Goal: Information Seeking & Learning: Find specific fact

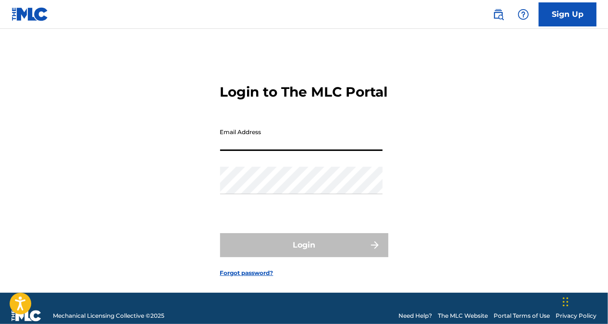
click at [254, 151] on input "Email Address" at bounding box center [301, 137] width 163 height 27
type input "[EMAIL_ADDRESS][DOMAIN_NAME]"
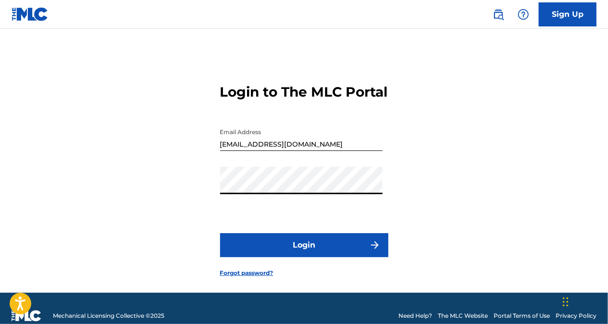
click at [220, 233] on button "Login" at bounding box center [304, 245] width 168 height 24
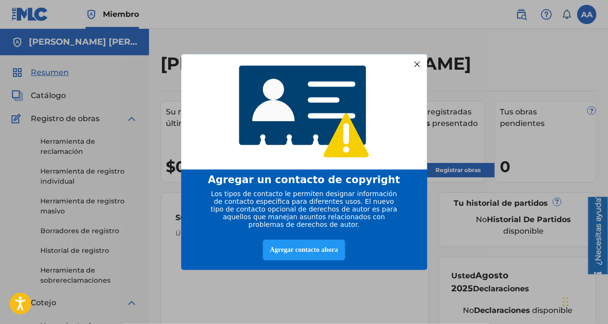
click at [418, 59] on div at bounding box center [417, 64] width 13 height 13
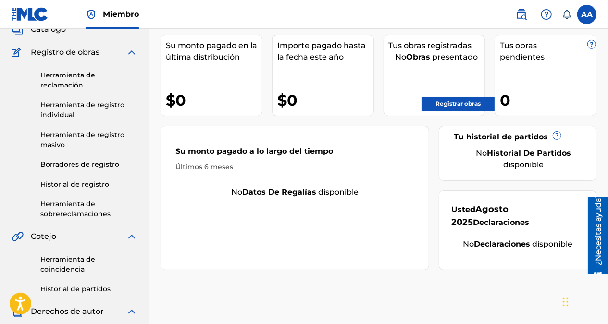
scroll to position [56, 0]
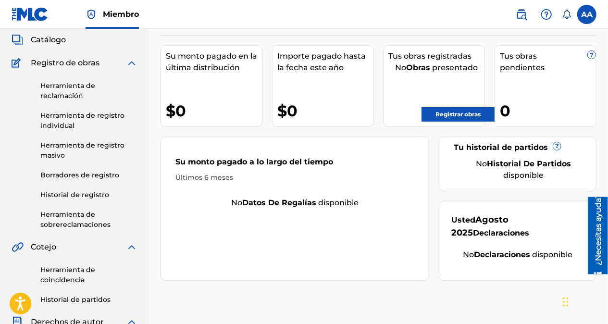
click at [461, 111] on link "Registrar obras" at bounding box center [458, 114] width 73 height 14
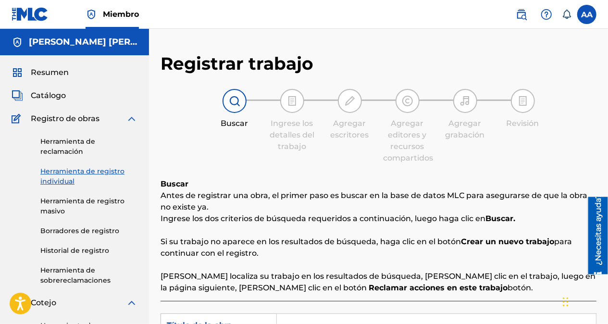
click at [289, 102] on img at bounding box center [293, 101] width 12 height 12
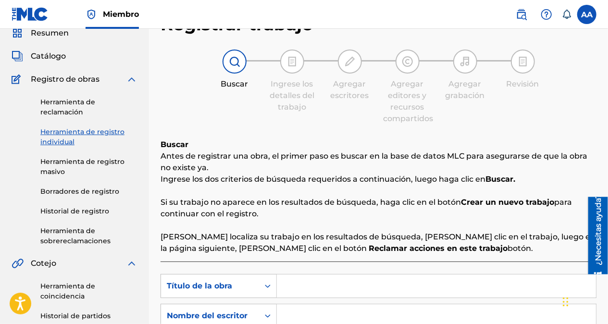
scroll to position [50, 0]
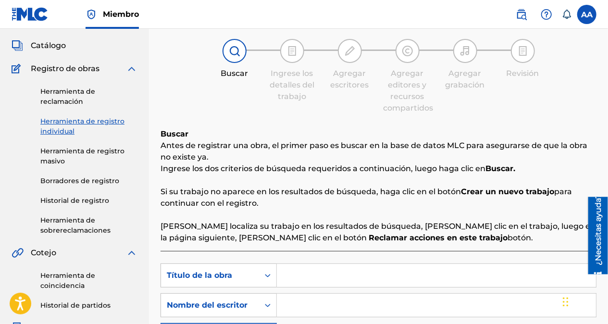
click at [69, 150] on link "Herramienta de registro masivo" at bounding box center [88, 156] width 97 height 20
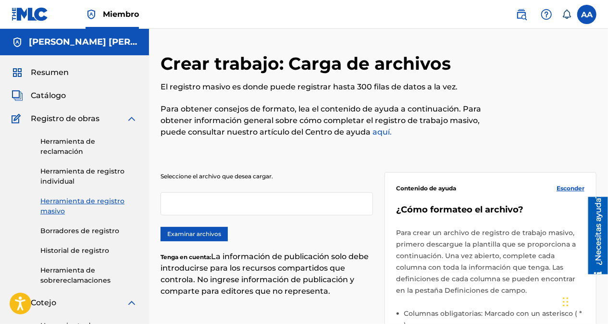
click at [57, 147] on link "Herramienta de reclamación" at bounding box center [88, 147] width 97 height 20
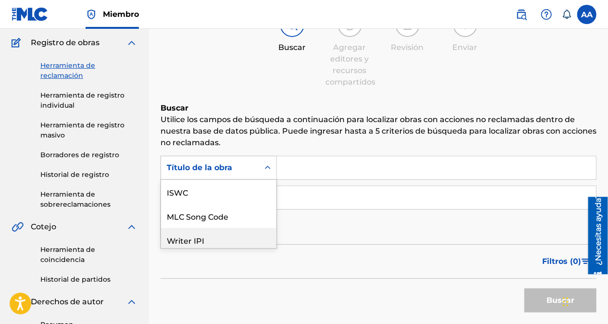
scroll to position [24, 0]
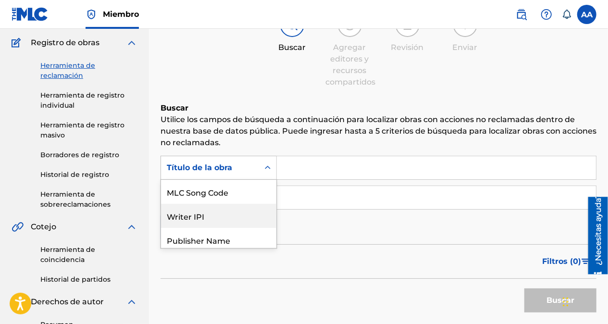
click at [266, 180] on div "7 results available. Use Up and Down to choose options, press Enter to select t…" at bounding box center [219, 168] width 116 height 24
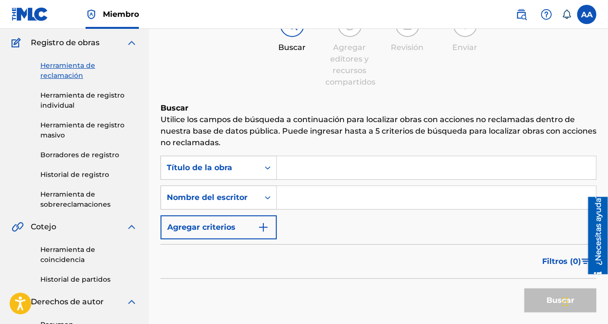
click at [268, 164] on icon "Formulario de búsqueda" at bounding box center [268, 168] width 10 height 10
click at [300, 171] on input "Formulario de búsqueda" at bounding box center [436, 167] width 319 height 23
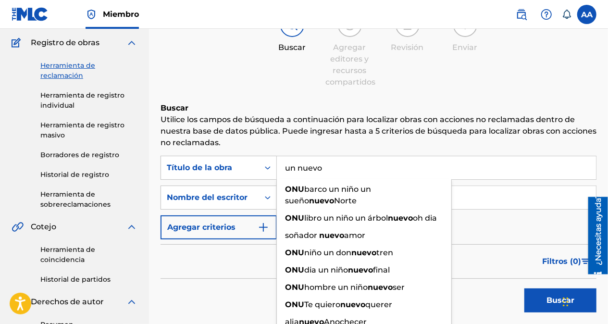
type input "un nuevo a"
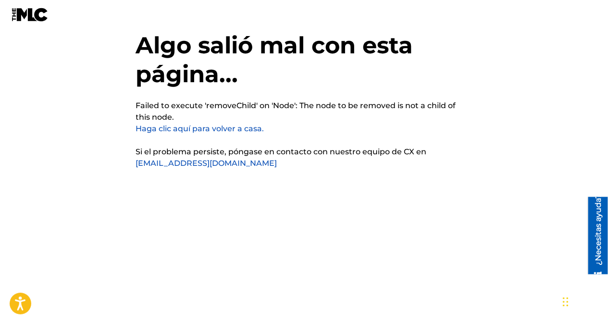
click at [207, 129] on link "Haga clic aquí para volver a casa." at bounding box center [200, 128] width 128 height 9
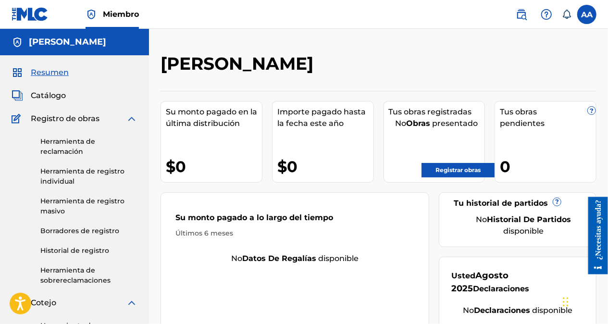
click at [65, 175] on link "Herramienta de registro individual" at bounding box center [88, 176] width 97 height 20
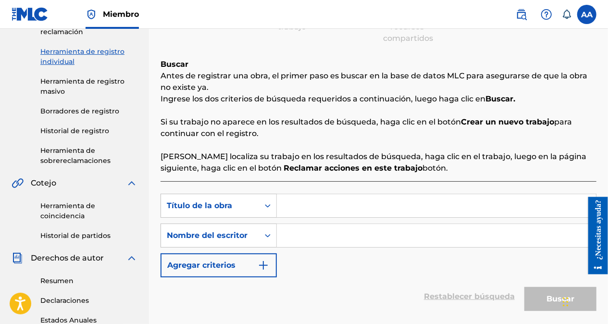
scroll to position [135, 0]
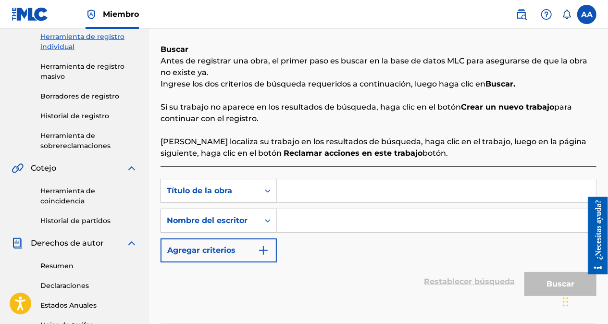
click at [344, 195] on input "Formulario de búsqueda" at bounding box center [436, 190] width 319 height 23
type input "nuevo amanecer"
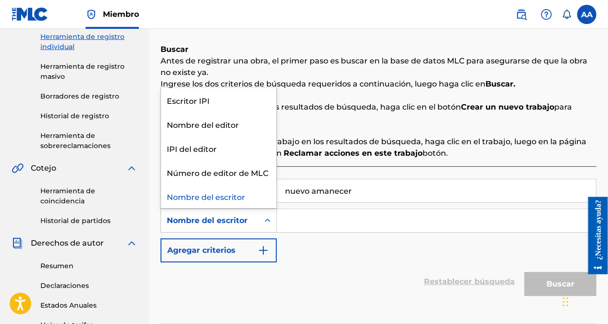
click at [267, 219] on icon "Formulario de búsqueda" at bounding box center [268, 221] width 10 height 10
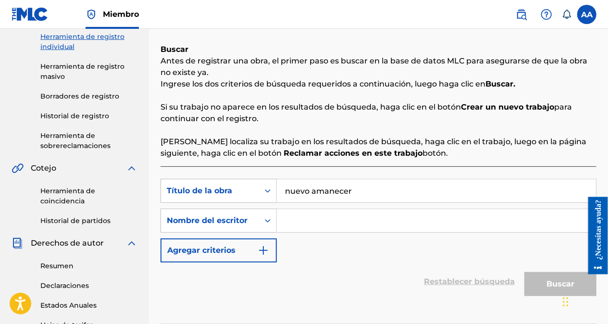
click at [267, 219] on icon "Formulario de búsqueda" at bounding box center [268, 221] width 10 height 10
click at [298, 221] on input "Formulario de búsqueda" at bounding box center [436, 220] width 319 height 23
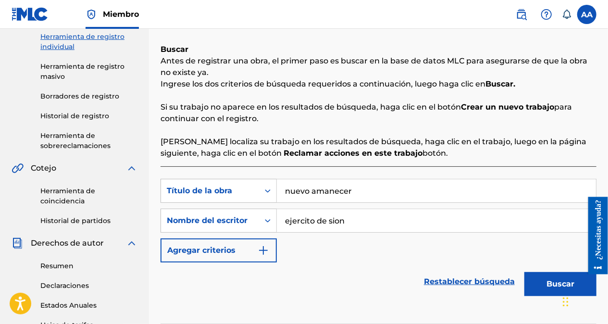
click at [545, 281] on button "Buscar" at bounding box center [561, 284] width 72 height 24
click at [559, 281] on button "Buscar" at bounding box center [561, 284] width 72 height 24
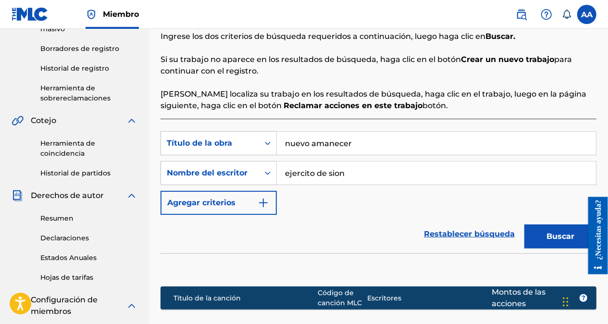
scroll to position [181, 0]
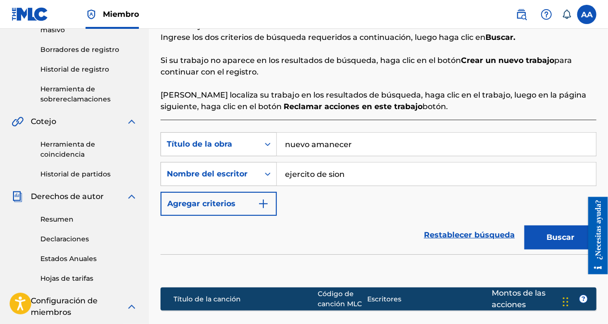
drag, startPoint x: 351, startPoint y: 177, endPoint x: 284, endPoint y: 175, distance: 67.4
click at [284, 175] on input "ejercito de sion" at bounding box center [436, 174] width 319 height 23
type input "[PERSON_NAME]"
click at [556, 241] on button "Buscar" at bounding box center [561, 238] width 72 height 24
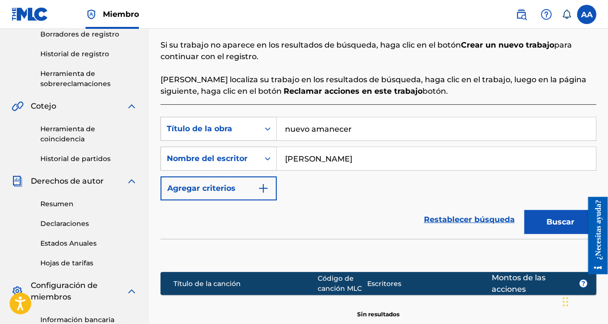
scroll to position [182, 0]
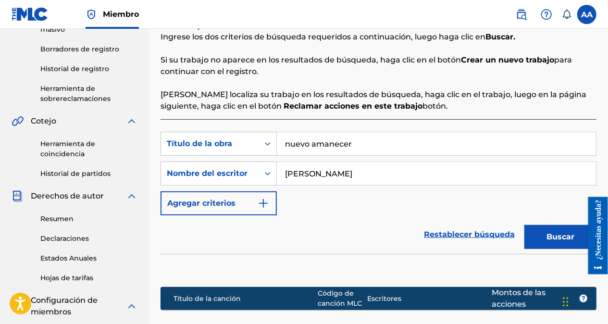
drag, startPoint x: 360, startPoint y: 140, endPoint x: 278, endPoint y: 142, distance: 82.3
click at [278, 142] on input "nuevo amanecer" at bounding box center [436, 143] width 319 height 23
type input "gracias"
click at [560, 237] on button "Buscar" at bounding box center [561, 237] width 72 height 24
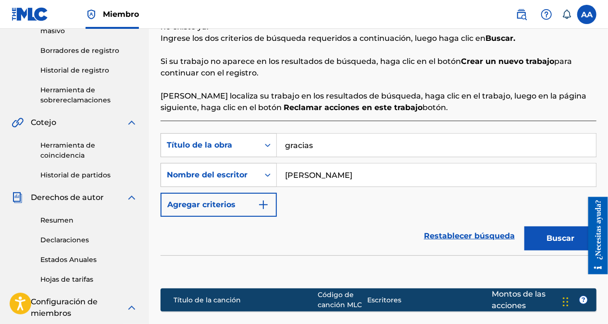
scroll to position [175, 0]
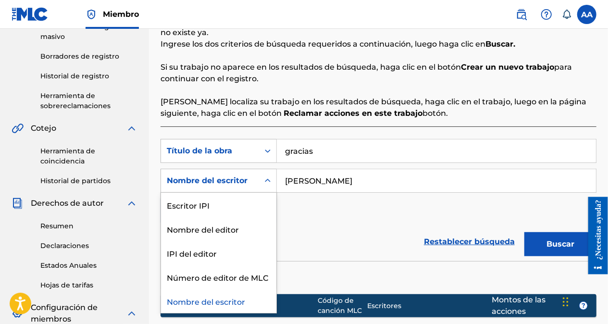
click at [267, 178] on icon "Formulario de búsqueda" at bounding box center [268, 181] width 10 height 10
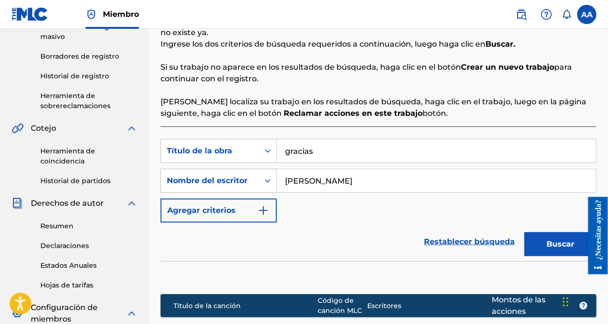
click at [338, 154] on input "gracias" at bounding box center [436, 150] width 319 height 23
click at [55, 226] on link "Resumen" at bounding box center [88, 226] width 97 height 10
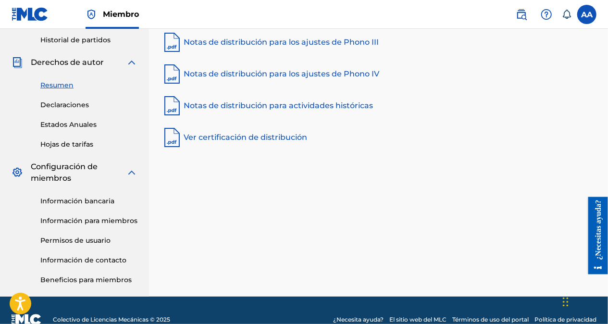
scroll to position [316, 0]
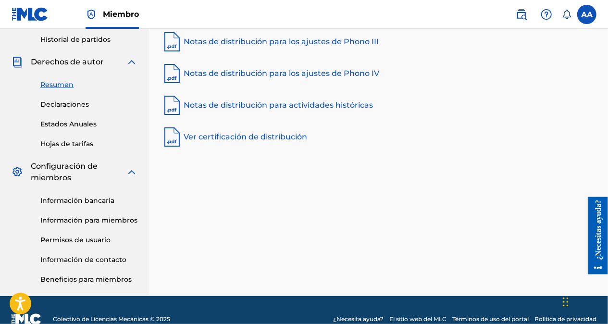
click at [84, 198] on link "Información bancaria" at bounding box center [88, 201] width 97 height 10
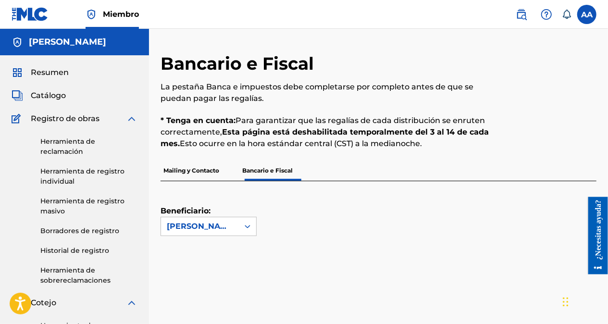
drag, startPoint x: 608, startPoint y: 72, endPoint x: 610, endPoint y: 84, distance: 11.8
click at [608, 84] on html "Guía del lector de pantalla de accesibilidad, comentarios e informes de problem…" at bounding box center [304, 162] width 608 height 324
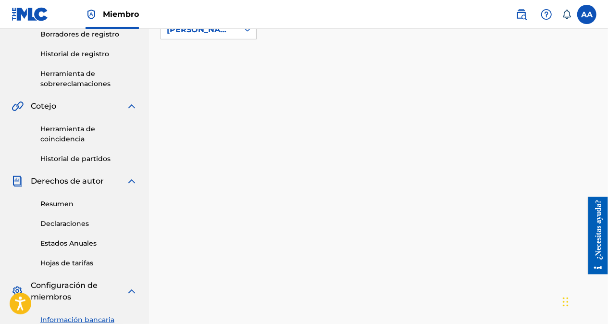
scroll to position [190, 0]
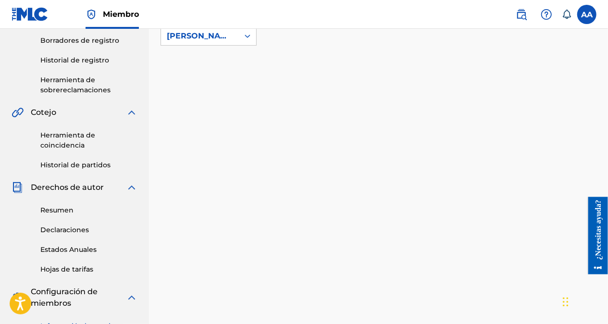
click at [608, 5] on nav "Miembro AA AA [PERSON_NAME] [PERSON_NAME][EMAIL_ADDRESS][DOMAIN_NAME] Notificat…" at bounding box center [304, 14] width 608 height 29
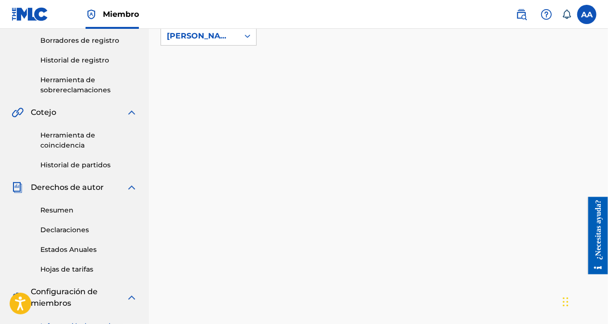
click at [608, 5] on nav "Miembro AA AA [PERSON_NAME] [PERSON_NAME][EMAIL_ADDRESS][DOMAIN_NAME] Notificat…" at bounding box center [304, 14] width 608 height 29
drag, startPoint x: 608, startPoint y: 5, endPoint x: 583, endPoint y: 13, distance: 25.9
click at [583, 13] on nav "Miembro AA AA [PERSON_NAME] [PERSON_NAME][EMAIL_ADDRESS][DOMAIN_NAME] Notificat…" at bounding box center [304, 14] width 608 height 29
click at [583, 13] on label at bounding box center [587, 14] width 19 height 19
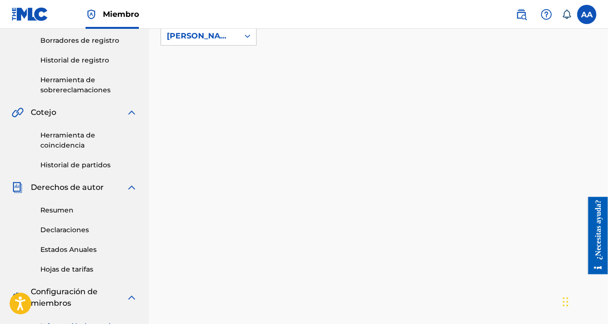
click at [587, 14] on input "AA [PERSON_NAME] [PERSON_NAME][EMAIL_ADDRESS][DOMAIN_NAME] Notification Prefere…" at bounding box center [587, 14] width 0 height 0
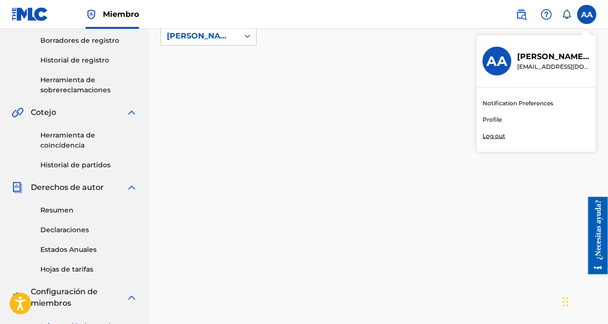
click at [495, 117] on link "Profile" at bounding box center [492, 119] width 19 height 9
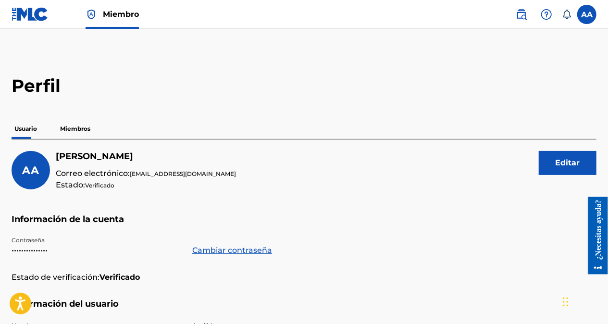
click at [585, 18] on label at bounding box center [587, 14] width 19 height 19
click at [587, 14] on input "AA [PERSON_NAME] [PERSON_NAME][EMAIL_ADDRESS][DOMAIN_NAME] Notification Prefere…" at bounding box center [587, 14] width 0 height 0
click at [82, 129] on p "Miembros" at bounding box center [75, 129] width 36 height 20
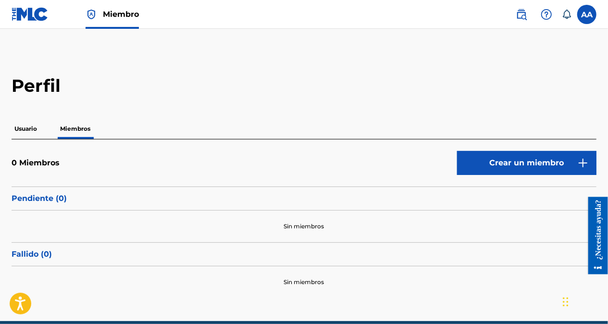
click at [42, 200] on font "Pendiente (0" at bounding box center [38, 198] width 52 height 9
click at [24, 128] on p "Usuario" at bounding box center [26, 129] width 28 height 20
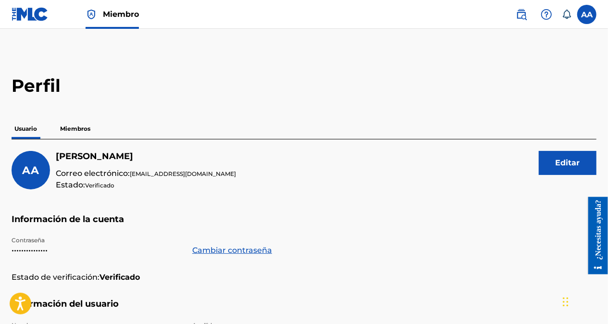
click at [524, 13] on img at bounding box center [522, 15] width 12 height 12
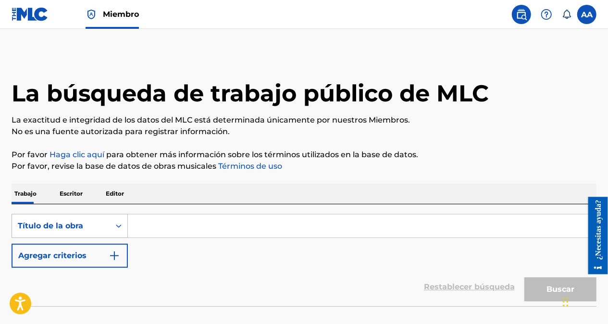
scroll to position [58, 0]
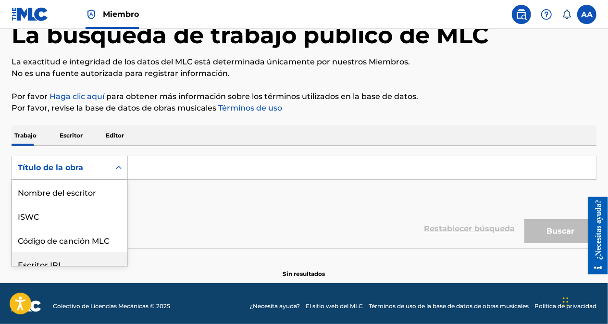
click at [119, 180] on div "8 results available. Use Arriba y Abajo para elegir opciones, presione Entrar p…" at bounding box center [70, 168] width 116 height 24
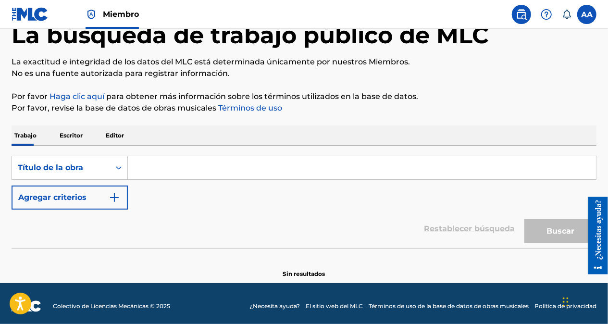
click at [156, 164] on input "Formulario de búsqueda" at bounding box center [362, 167] width 469 height 23
click at [71, 133] on p "Escritor" at bounding box center [71, 136] width 29 height 20
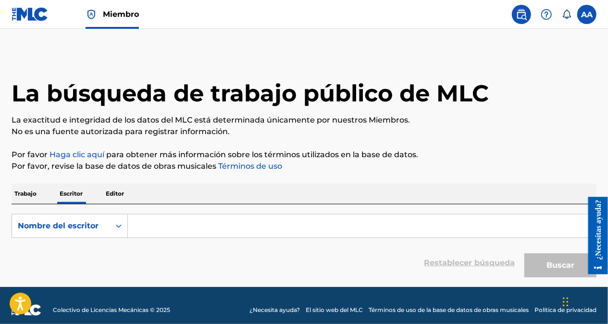
click at [116, 192] on p "Editor" at bounding box center [115, 194] width 24 height 20
click at [67, 190] on p "Escritor" at bounding box center [71, 194] width 29 height 20
click at [115, 193] on p "Editor" at bounding box center [115, 194] width 24 height 20
click at [152, 223] on input "Formulario de búsqueda" at bounding box center [362, 226] width 469 height 23
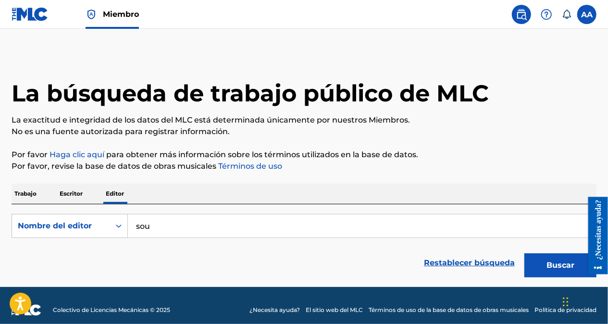
type input "soun"
